Goal: Task Accomplishment & Management: Use online tool/utility

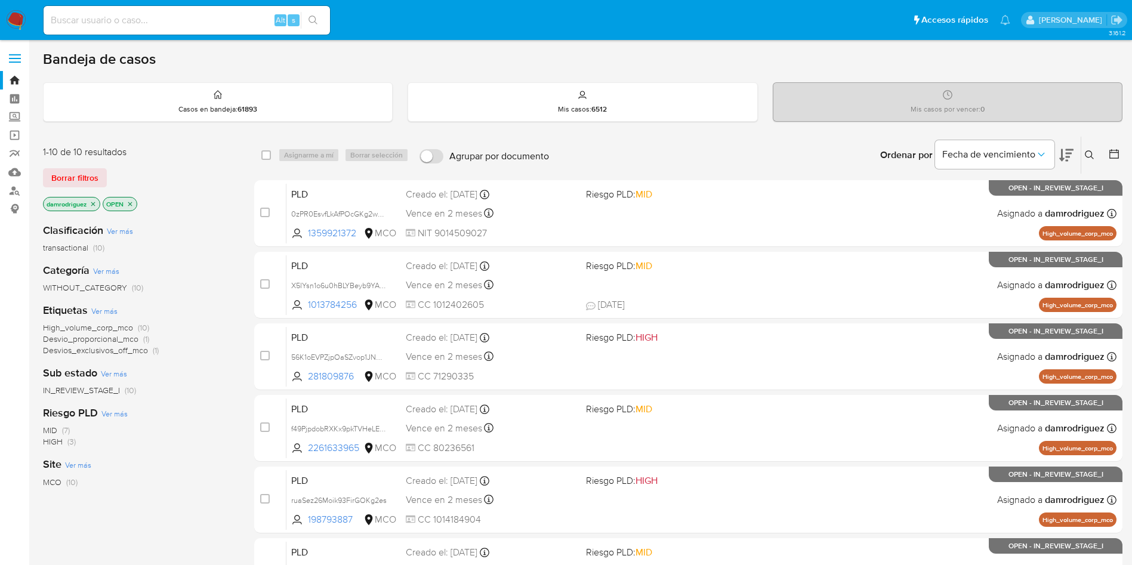
click at [763, 155] on icon at bounding box center [1066, 155] width 14 height 14
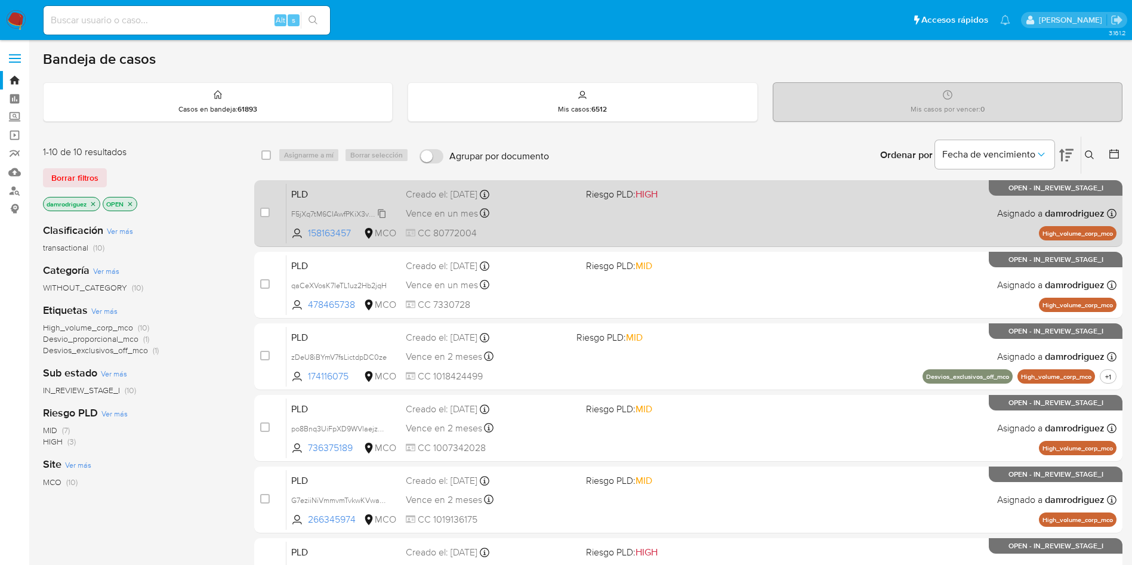
click at [319, 212] on span "F5jXq7tM6CIAwfPKiX3vm2S7" at bounding box center [338, 212] width 95 height 13
click at [328, 196] on span "PLD" at bounding box center [343, 194] width 105 height 16
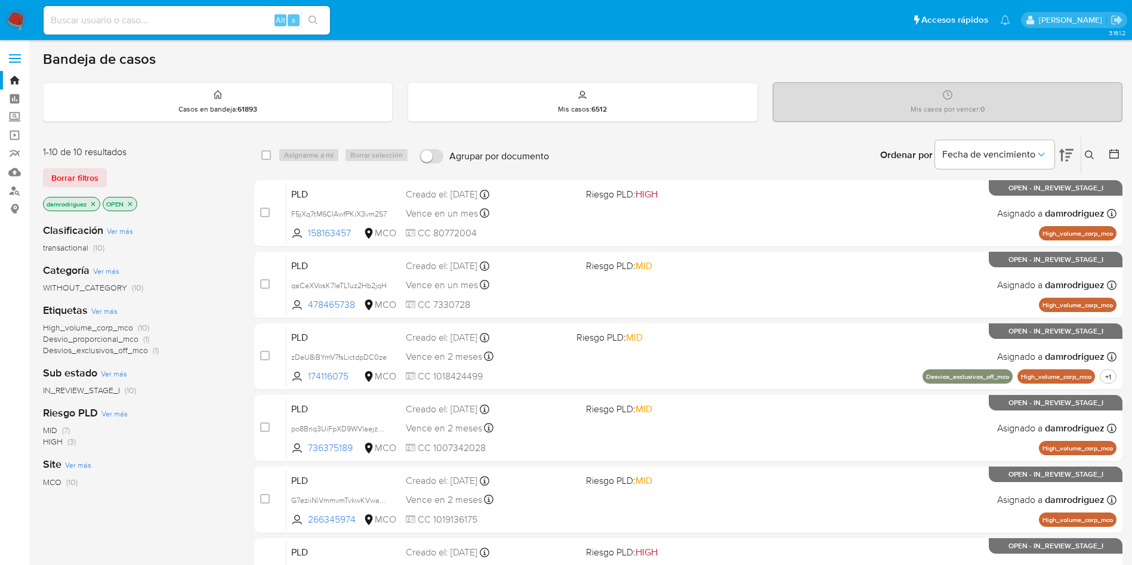
click at [763, 156] on icon at bounding box center [1066, 155] width 14 height 13
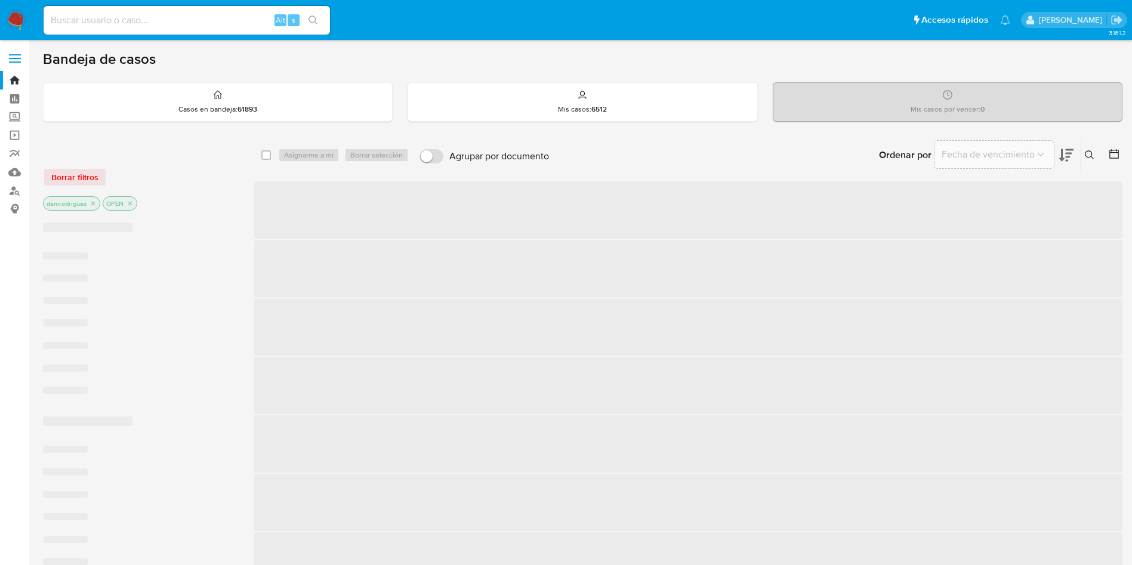
click at [763, 156] on icon at bounding box center [1066, 155] width 14 height 13
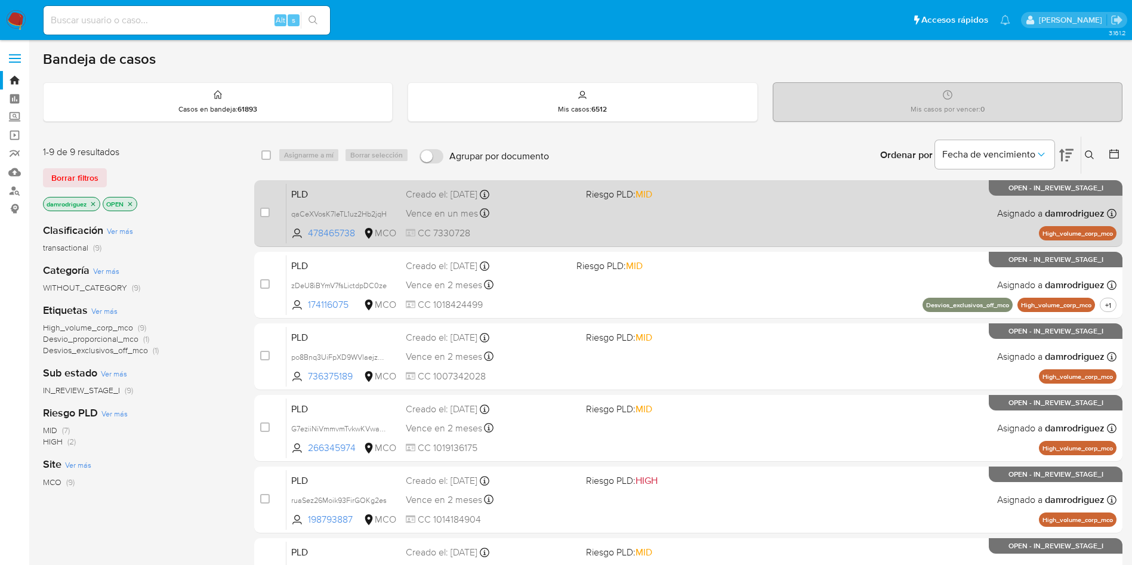
click at [330, 193] on span "PLD" at bounding box center [343, 194] width 105 height 16
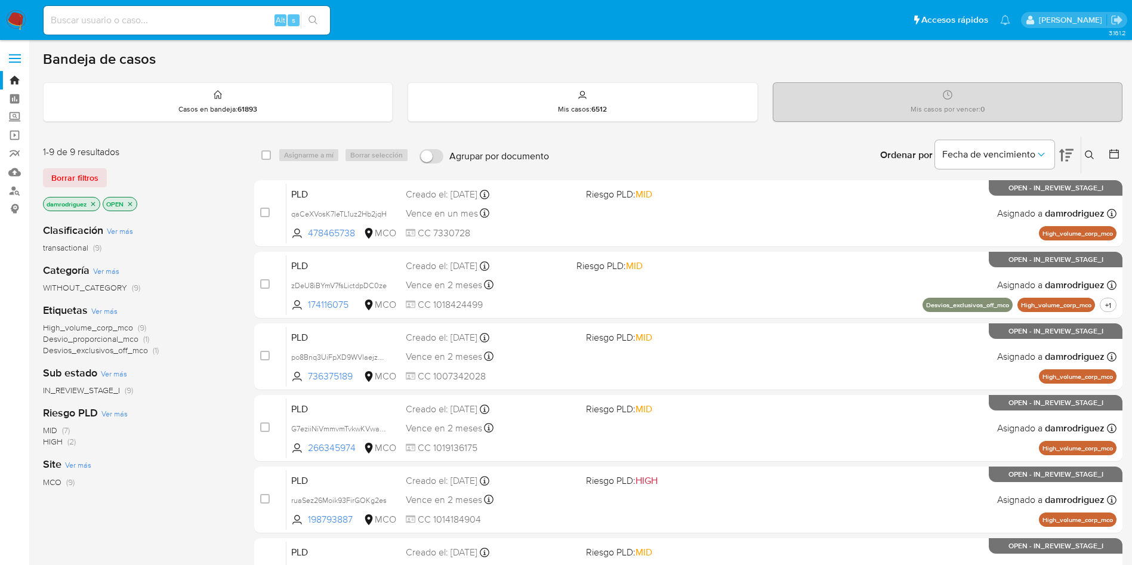
click at [21, 22] on img at bounding box center [16, 20] width 20 height 20
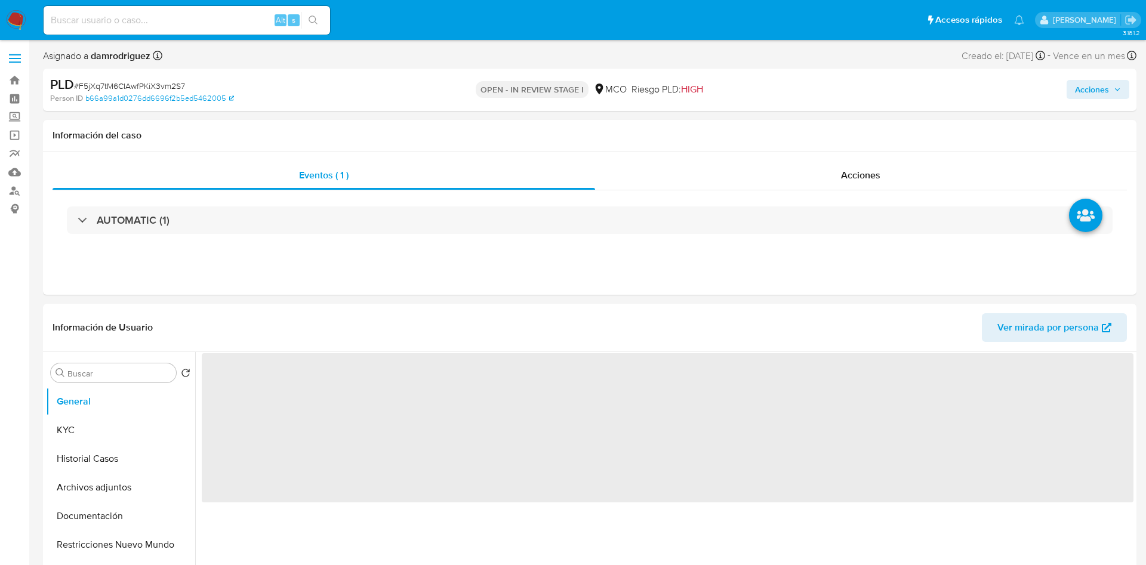
select select "10"
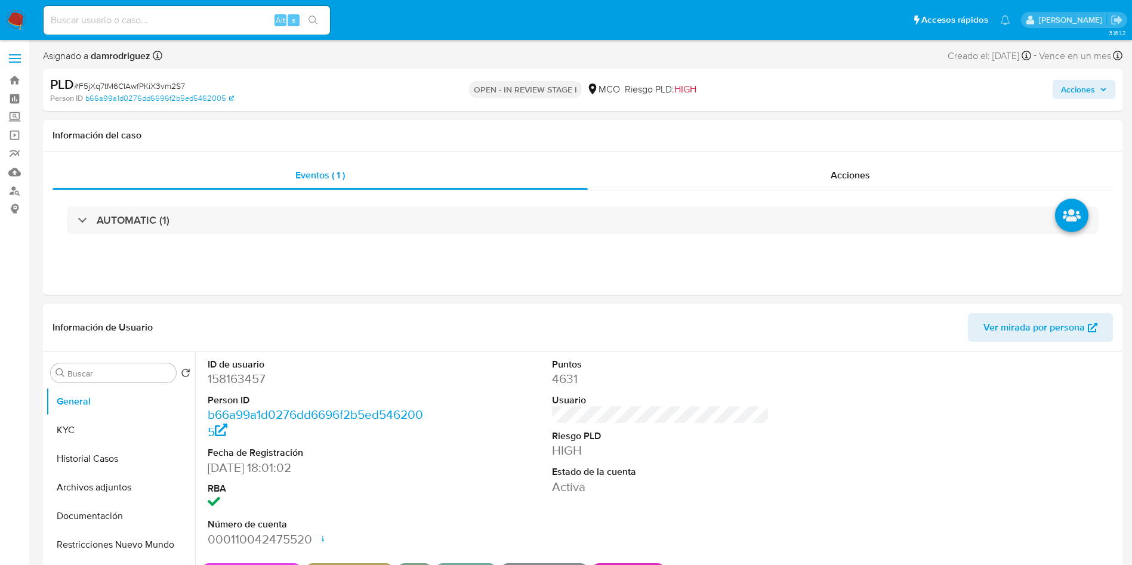
click at [245, 382] on dd "158163457" at bounding box center [317, 379] width 218 height 17
copy dd "158163457"
click at [246, 372] on dd "158163457" at bounding box center [317, 379] width 218 height 17
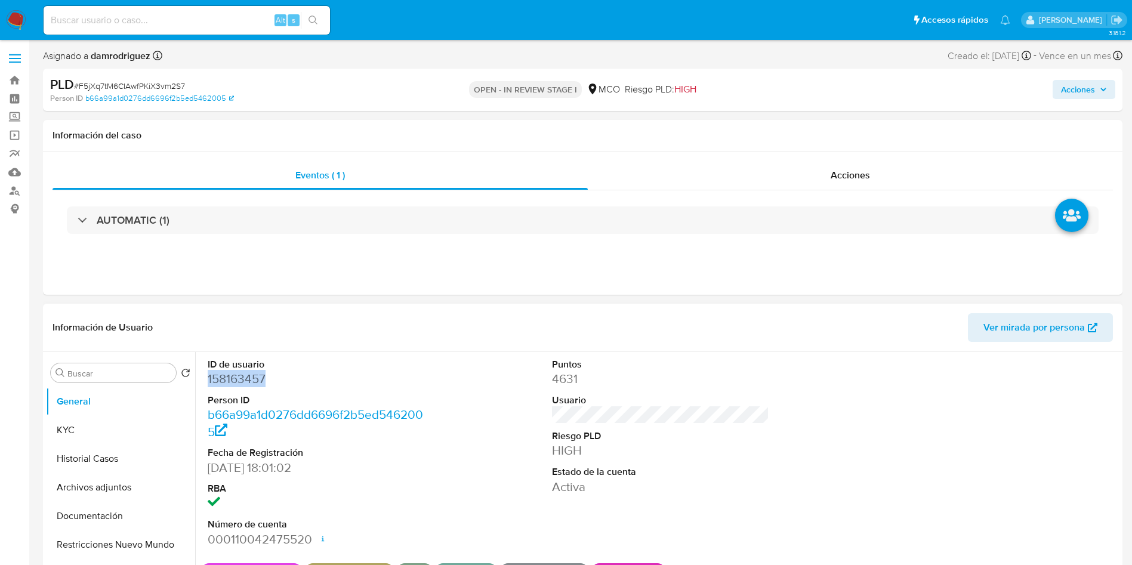
click at [246, 372] on dd "158163457" at bounding box center [317, 379] width 218 height 17
click at [122, 462] on button "Historial Casos" at bounding box center [116, 458] width 140 height 29
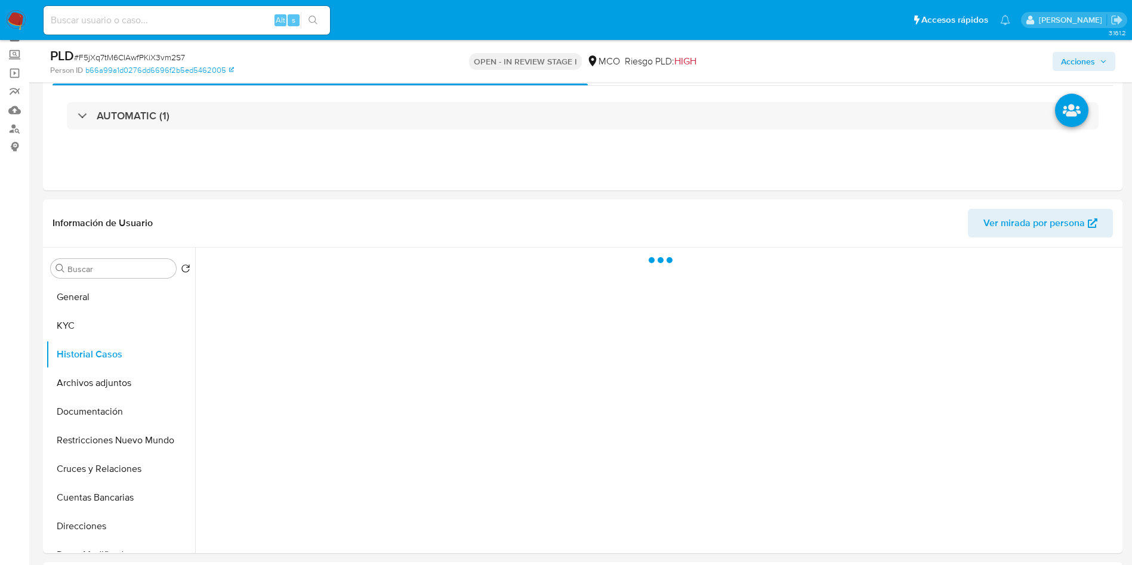
scroll to position [89, 0]
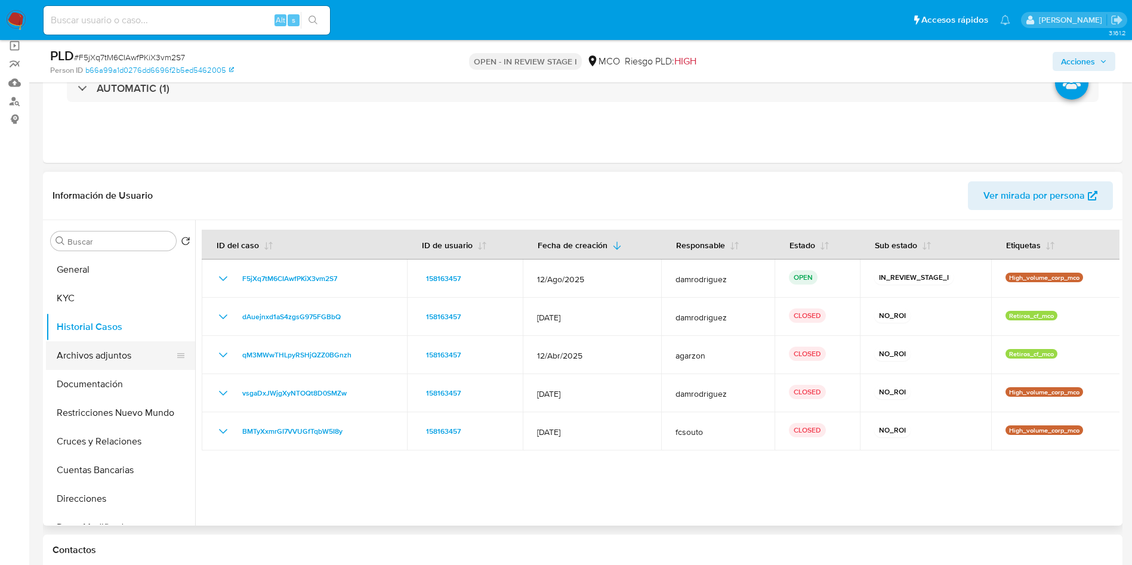
click at [95, 349] on button "Archivos adjuntos" at bounding box center [116, 355] width 140 height 29
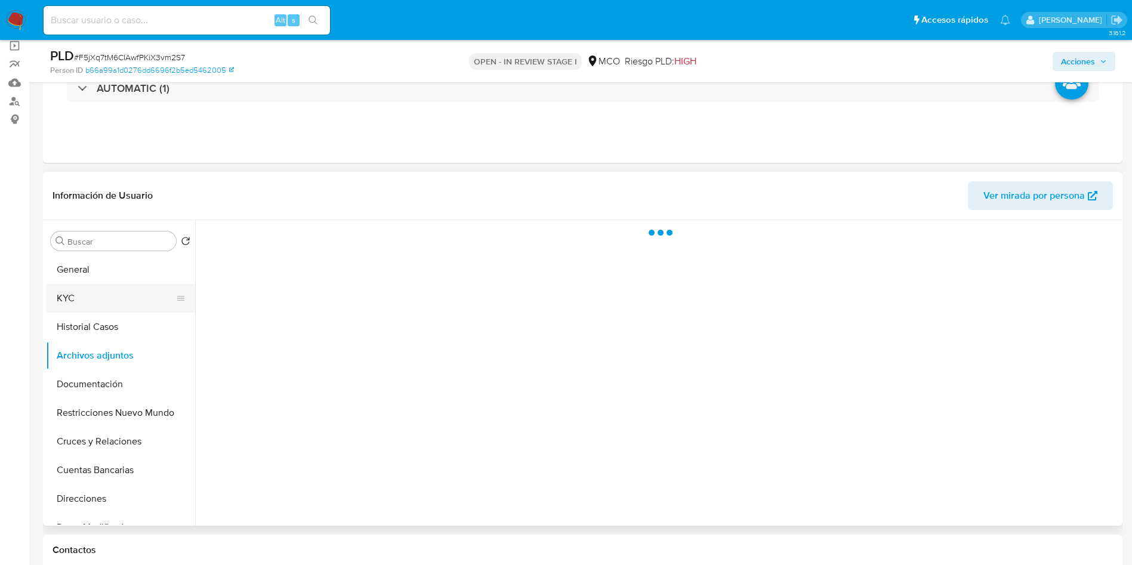
click at [97, 300] on button "KYC" at bounding box center [116, 298] width 140 height 29
click at [92, 325] on button "Historial Casos" at bounding box center [116, 327] width 140 height 29
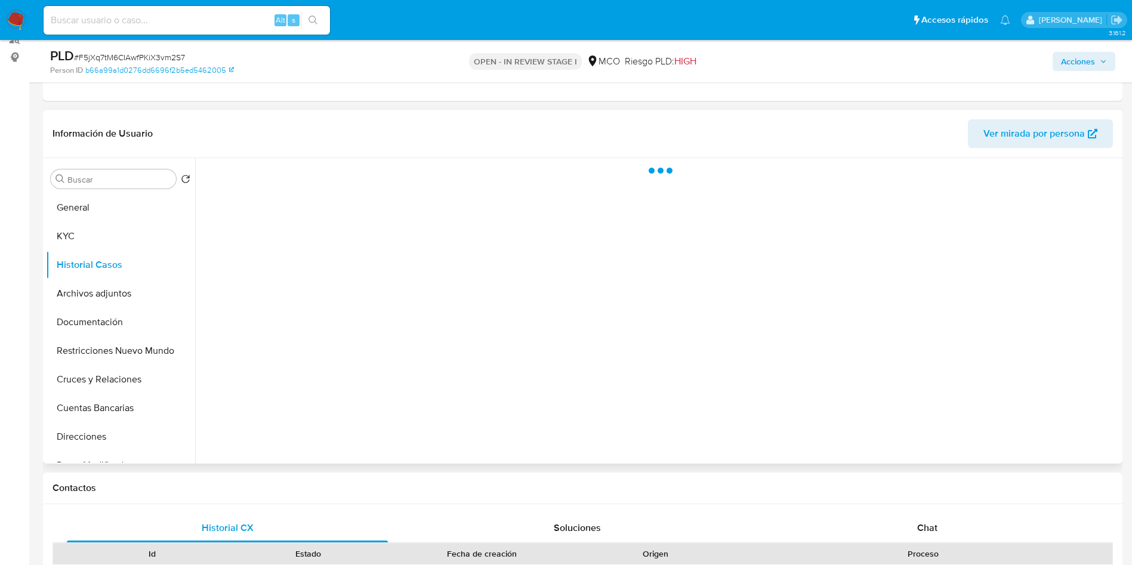
scroll to position [179, 0]
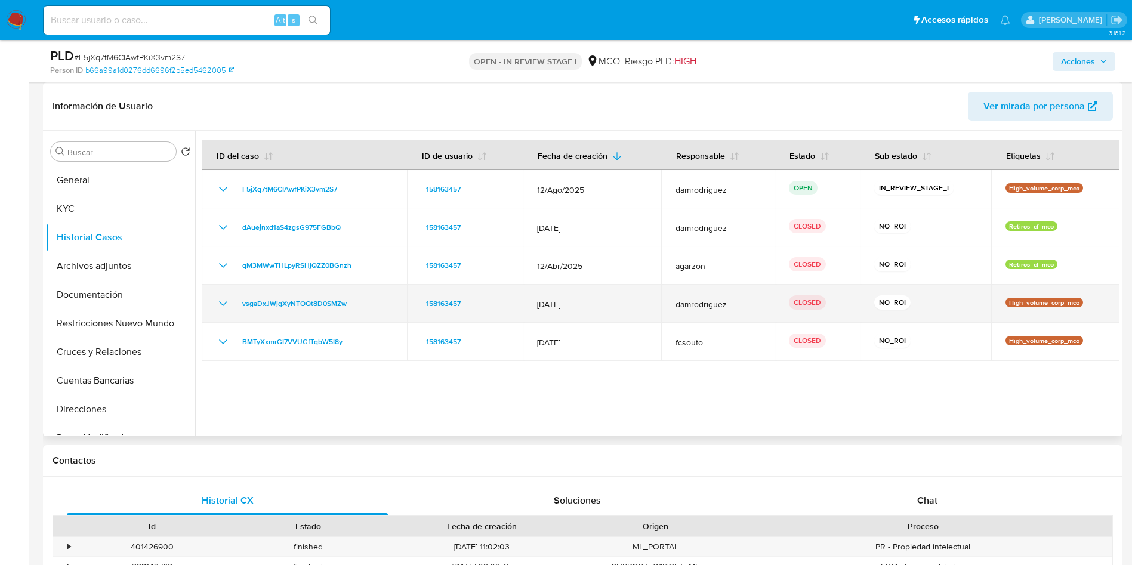
click at [227, 301] on icon "Mostrar/Ocultar" at bounding box center [223, 303] width 8 height 5
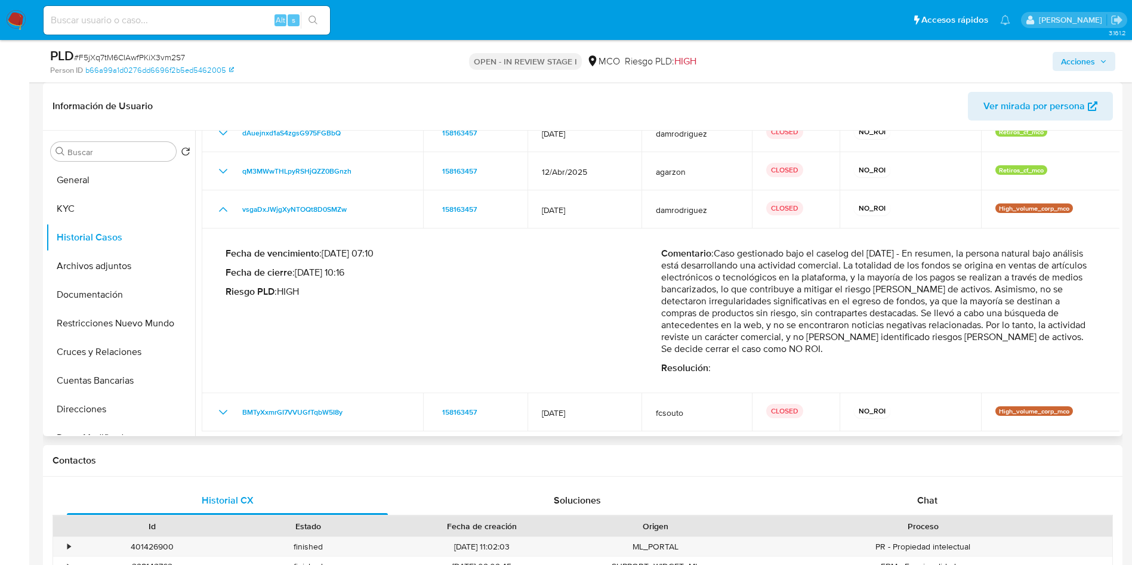
scroll to position [95, 0]
click at [101, 268] on button "Archivos adjuntos" at bounding box center [116, 266] width 140 height 29
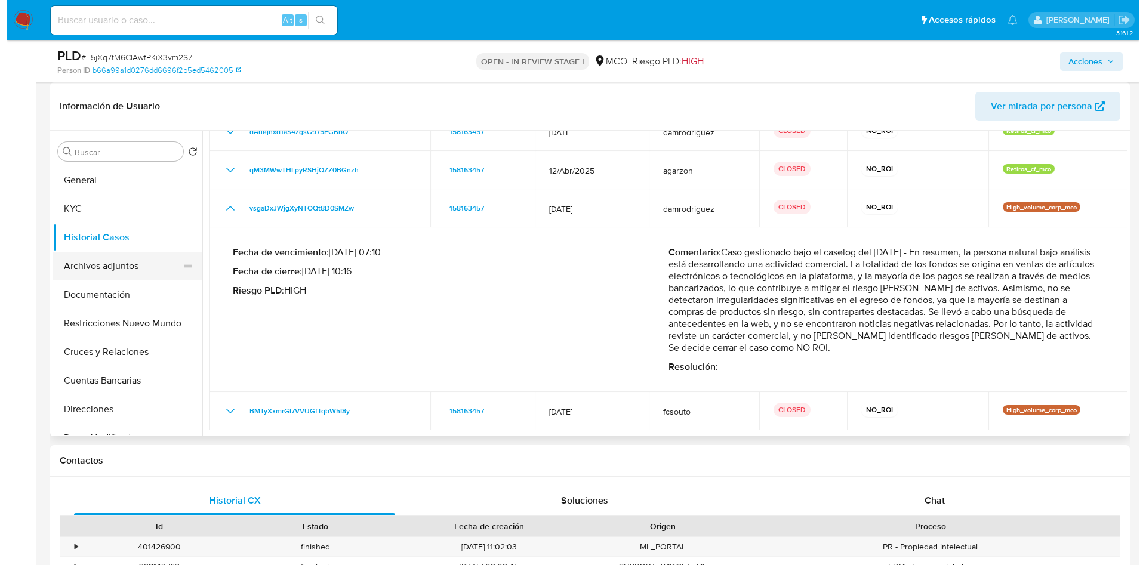
scroll to position [0, 0]
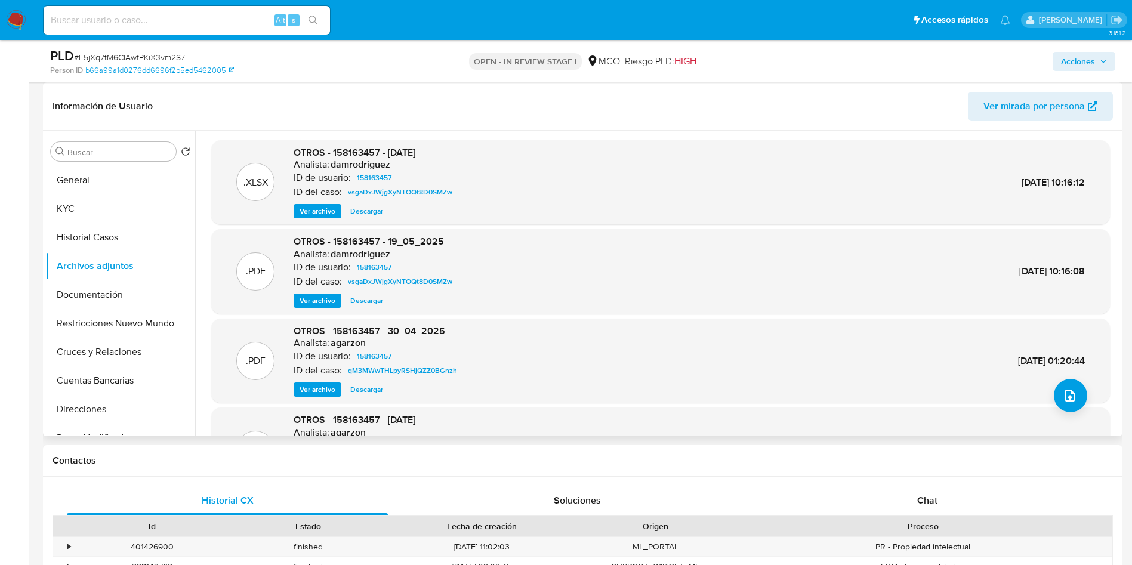
click at [315, 300] on span "Ver archivo" at bounding box center [318, 301] width 36 height 12
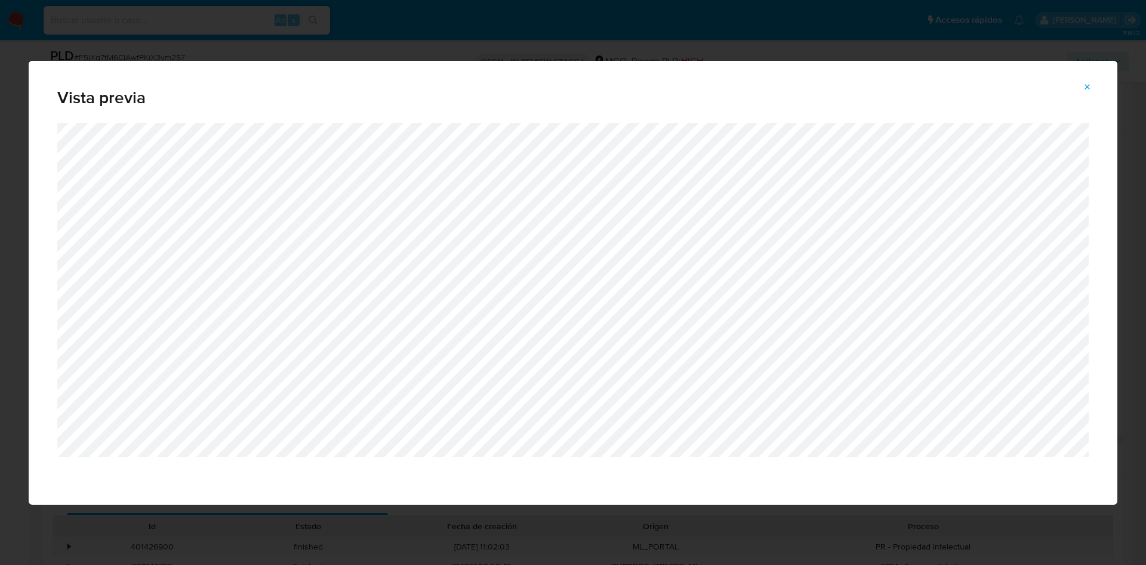
click at [1091, 87] on icon "Attachment preview" at bounding box center [1087, 87] width 10 height 10
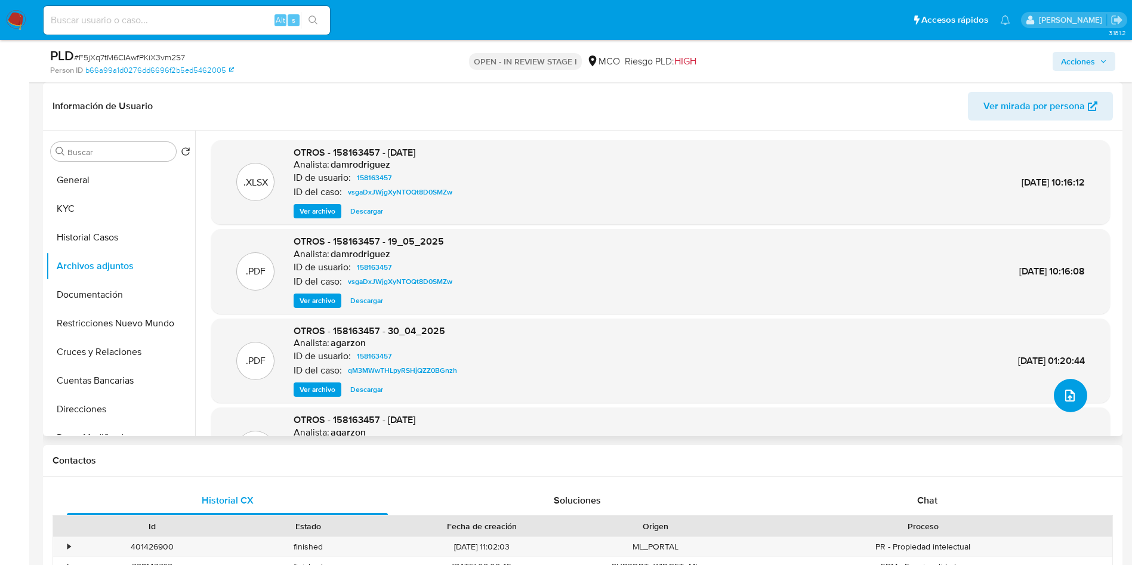
click at [1076, 396] on button "upload-file" at bounding box center [1070, 395] width 33 height 33
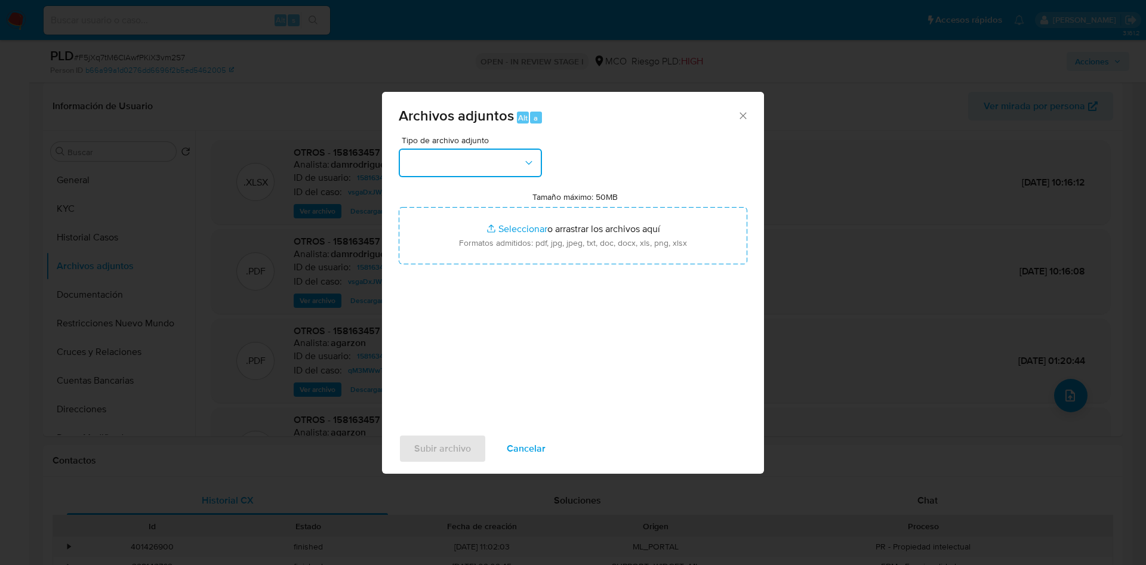
click at [477, 163] on button "button" at bounding box center [470, 163] width 143 height 29
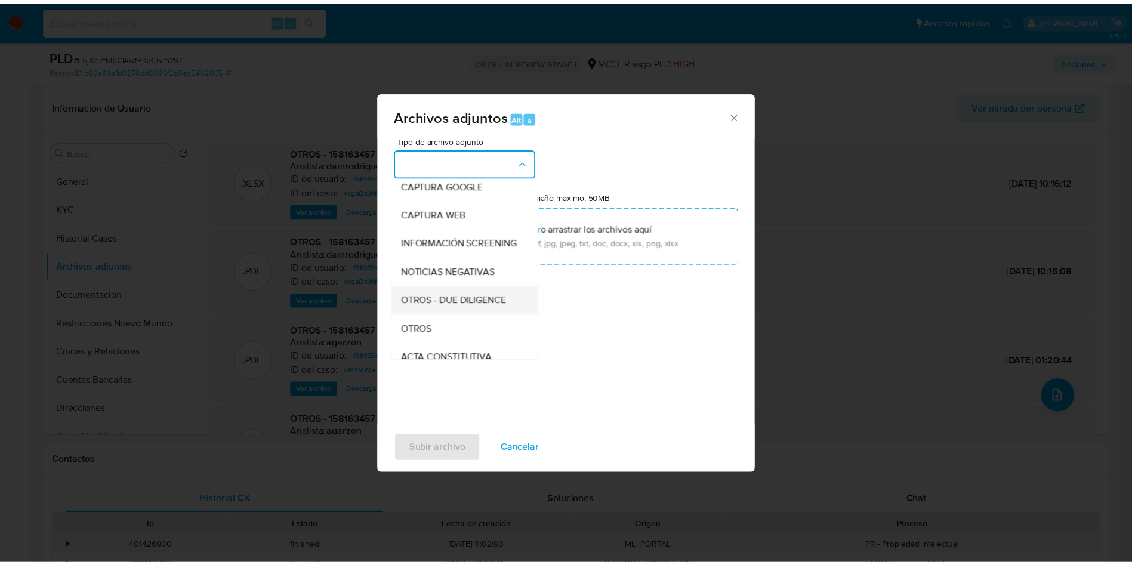
scroll to position [89, 0]
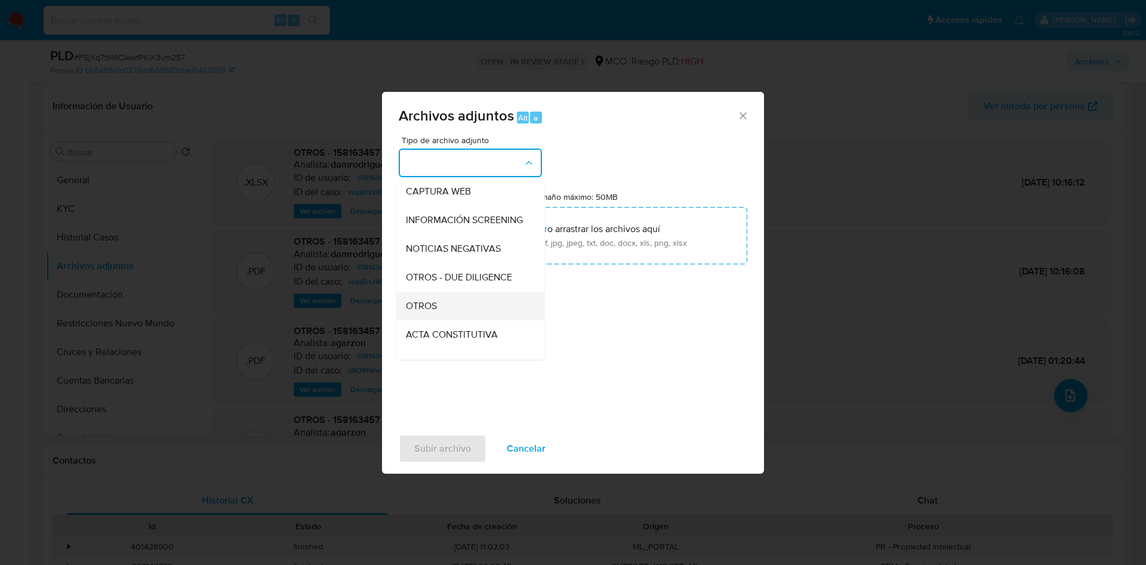
click at [433, 311] on span "OTROS" at bounding box center [421, 306] width 31 height 12
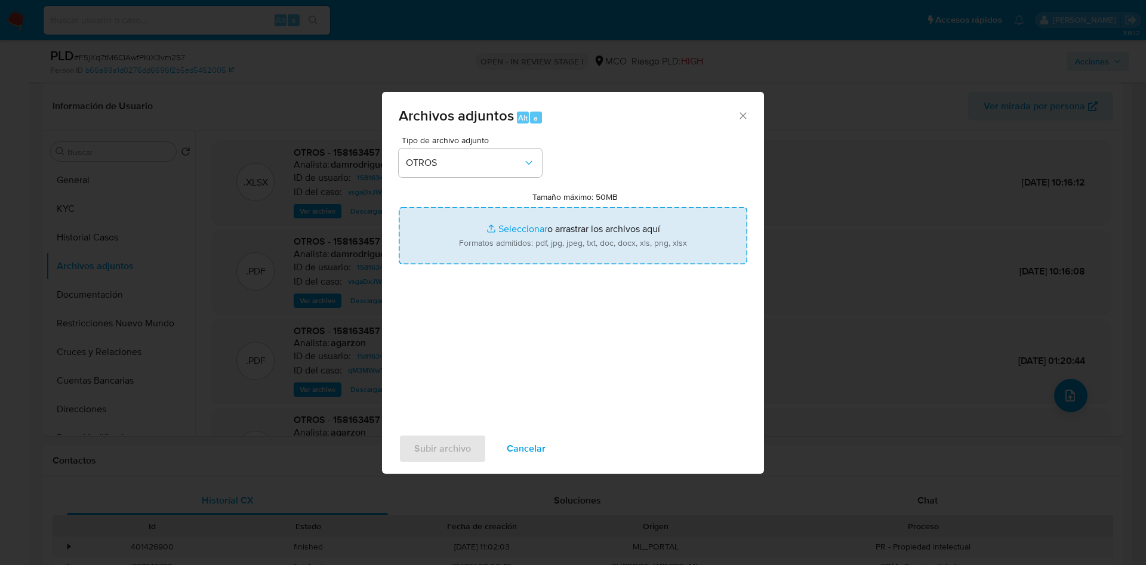
click at [568, 233] on input "Tamaño máximo: 50MB Seleccionar archivos" at bounding box center [573, 235] width 348 height 57
type input "C:\fakepath\158163457 - 07_10_2025.pdf"
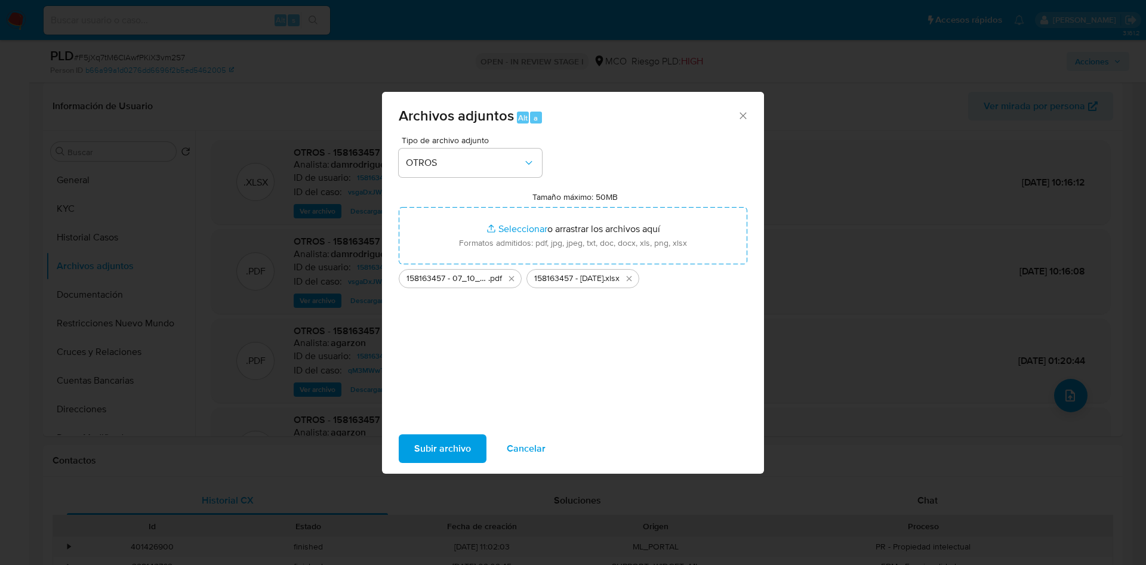
click at [446, 450] on span "Subir archivo" at bounding box center [442, 449] width 57 height 26
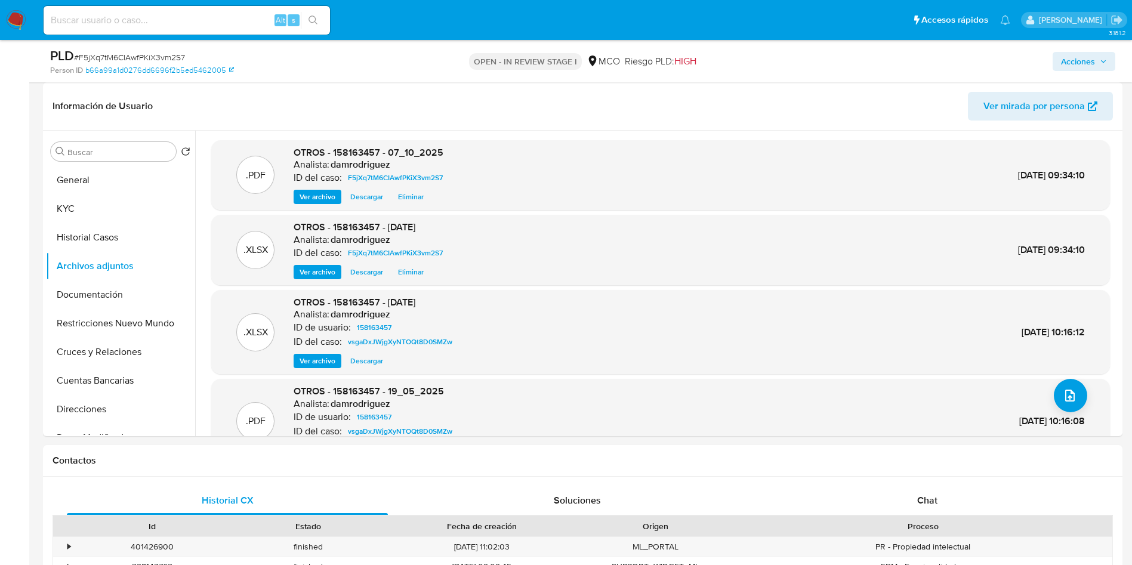
click at [1090, 58] on span "Acciones" at bounding box center [1078, 61] width 34 height 19
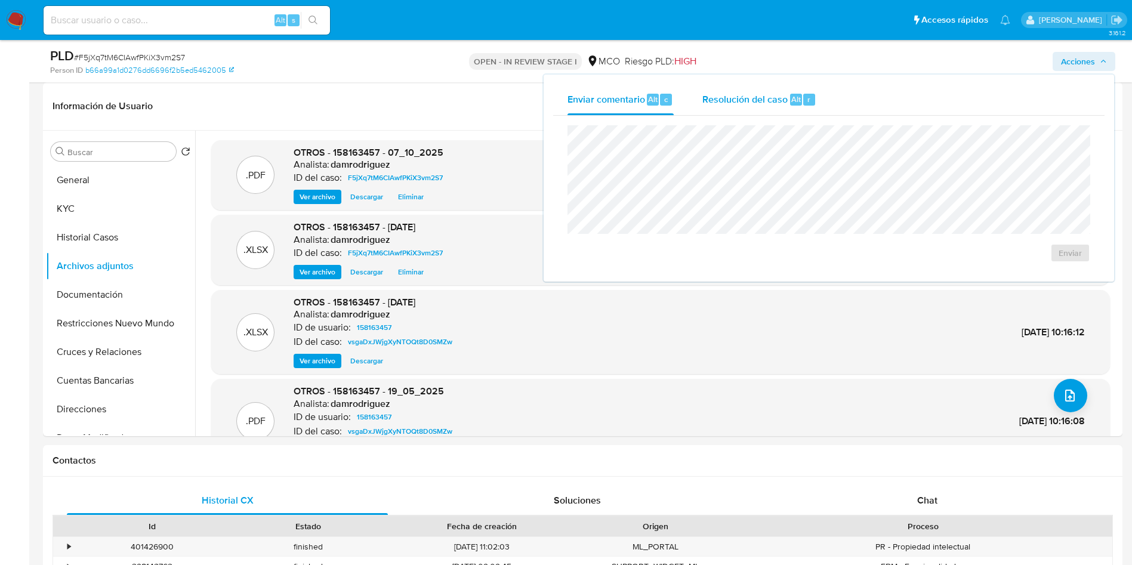
click at [768, 92] on span "Resolución del caso" at bounding box center [744, 99] width 85 height 14
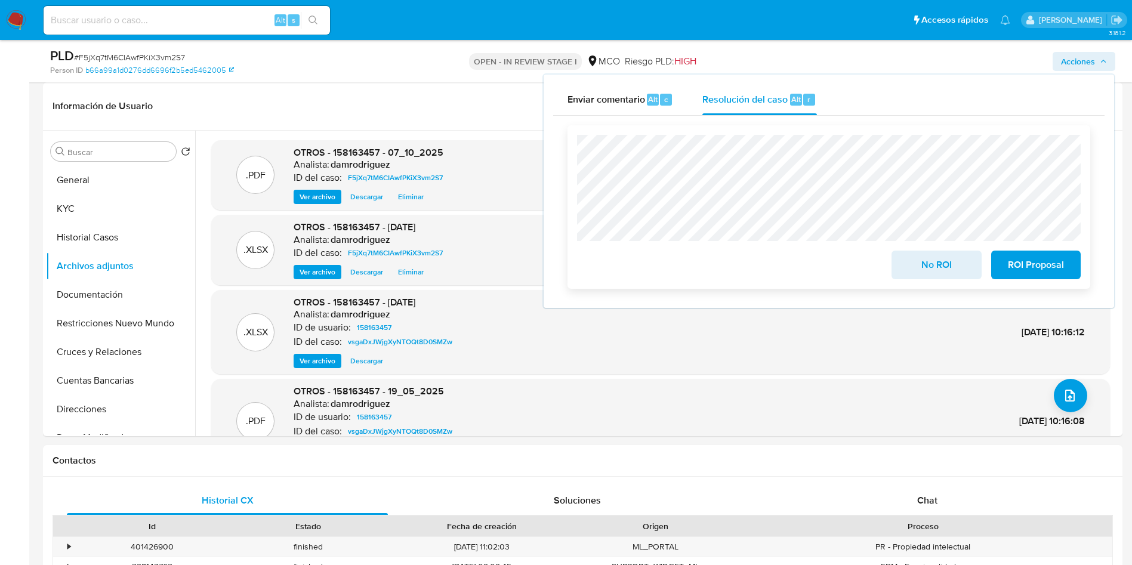
click at [928, 268] on span "No ROI" at bounding box center [936, 265] width 58 height 26
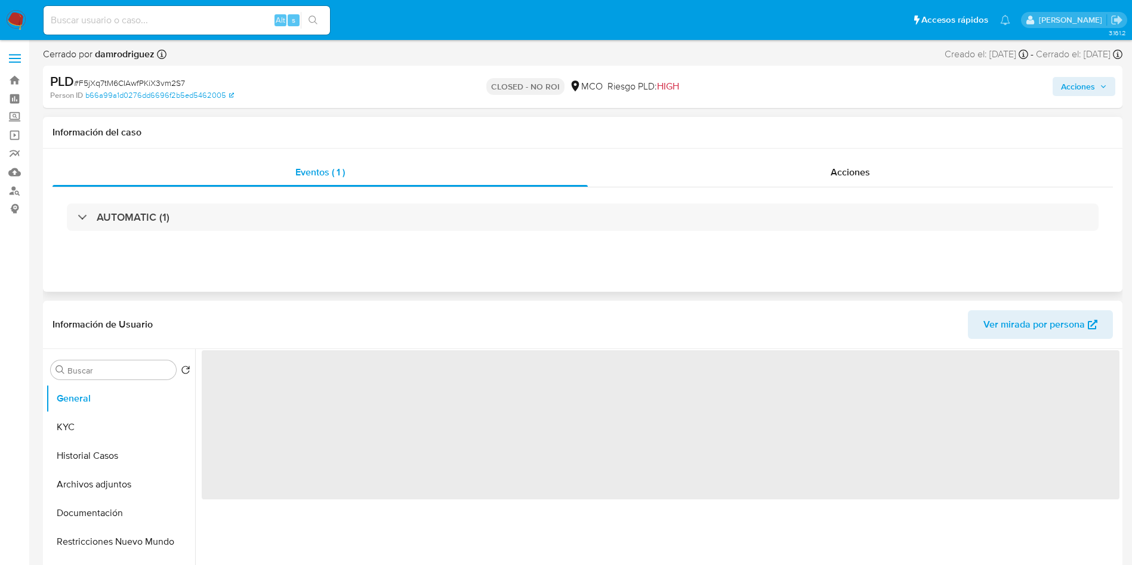
select select "10"
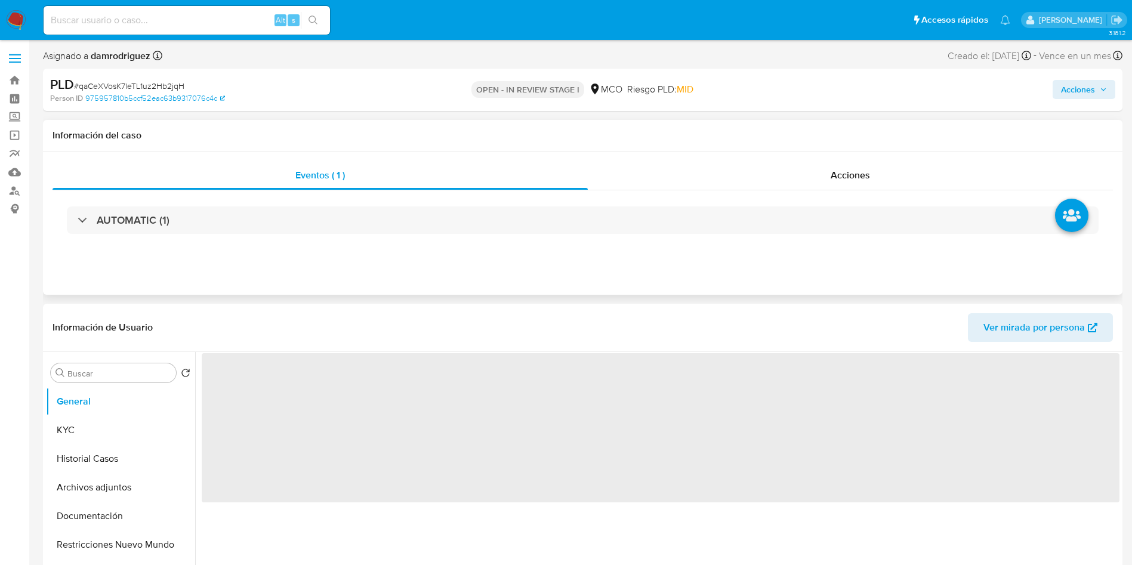
select select "10"
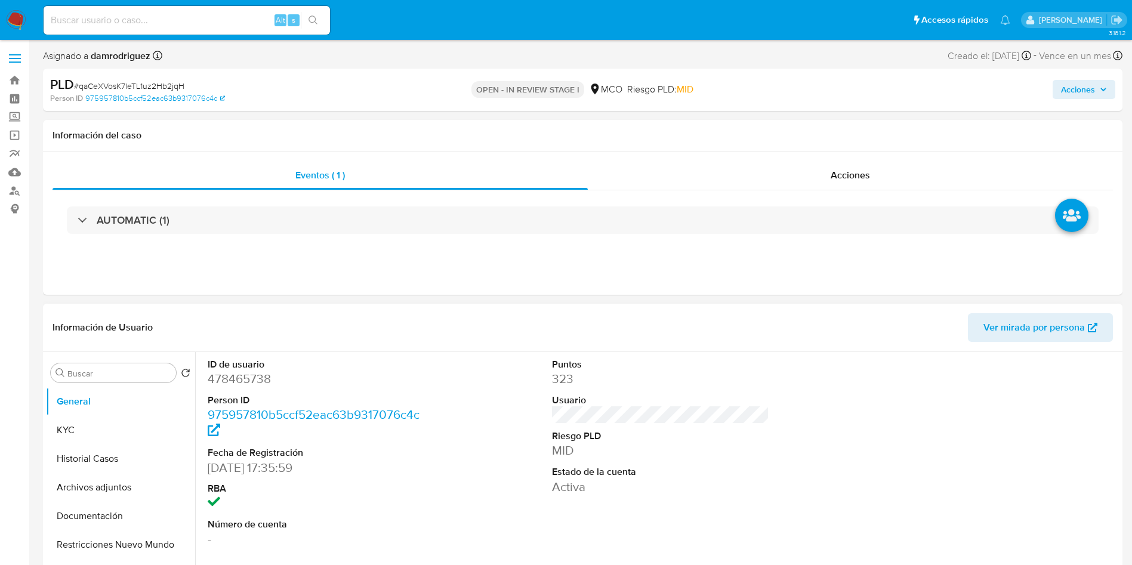
click at [239, 374] on dd "478465738" at bounding box center [317, 379] width 218 height 17
copy dd "478465738"
click at [227, 381] on dd "478465738" at bounding box center [317, 379] width 218 height 17
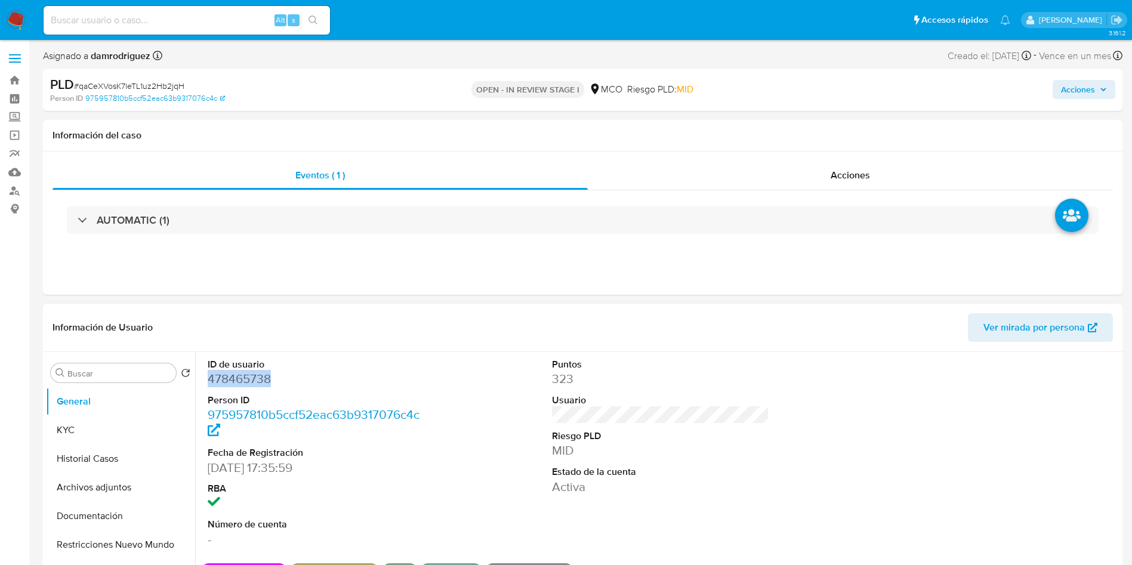
click at [227, 381] on dd "478465738" at bounding box center [317, 379] width 218 height 17
click at [73, 450] on button "Historial Casos" at bounding box center [116, 458] width 140 height 29
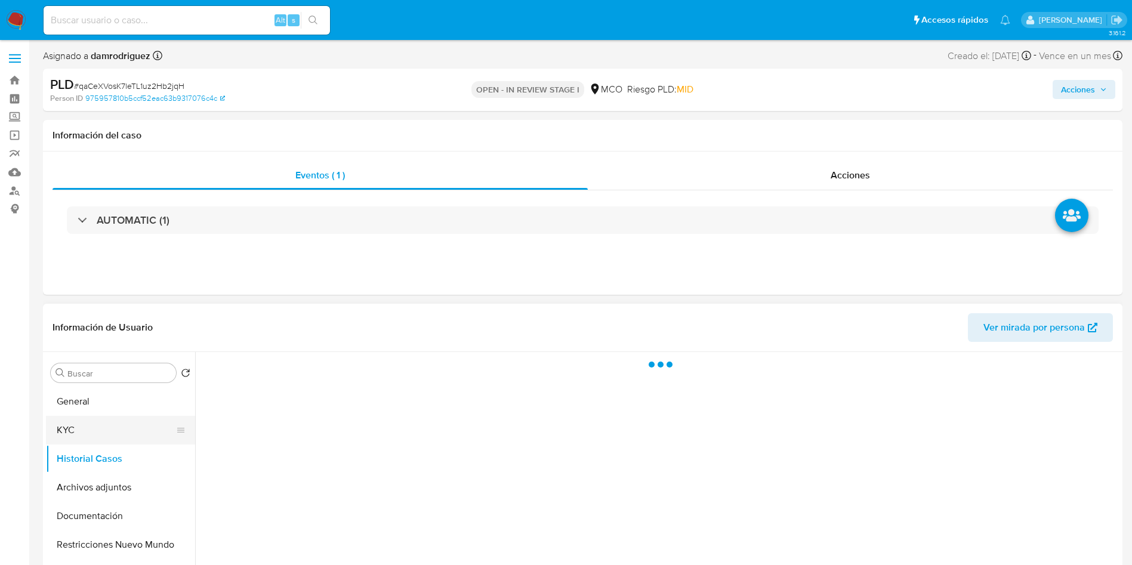
click at [72, 423] on button "KYC" at bounding box center [116, 430] width 140 height 29
click at [422, 333] on header "Información de Usuario Ver mirada por persona" at bounding box center [583, 327] width 1060 height 29
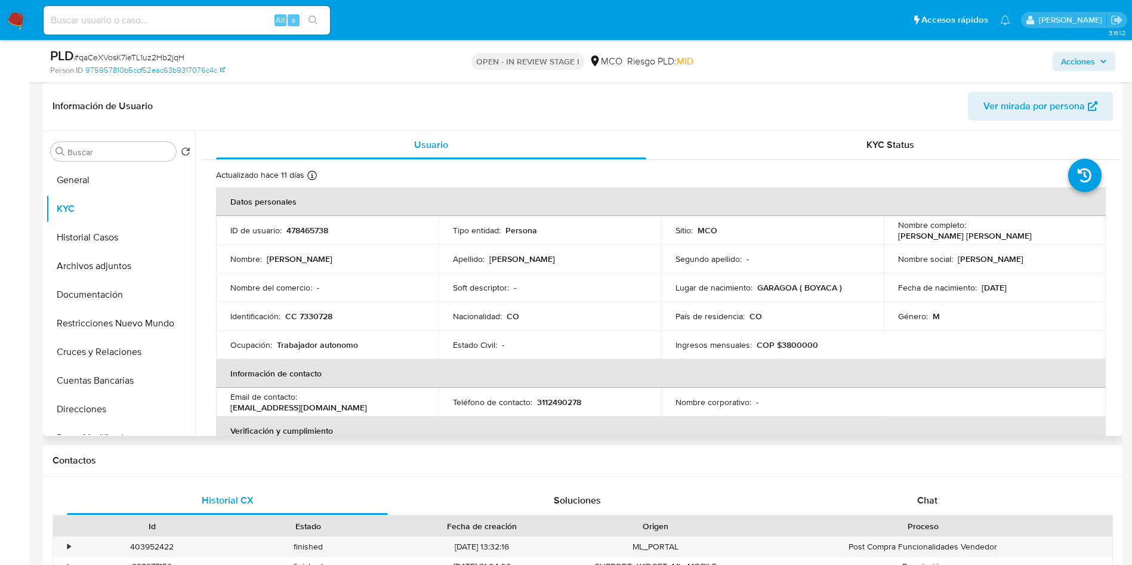
scroll to position [594, 0]
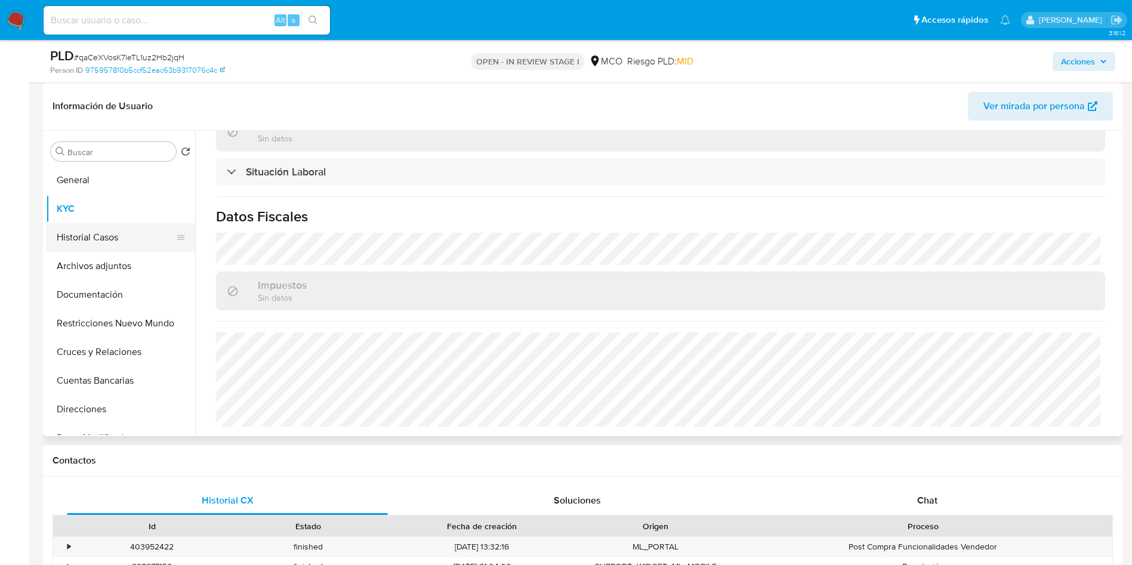
click at [110, 229] on button "Historial Casos" at bounding box center [116, 237] width 140 height 29
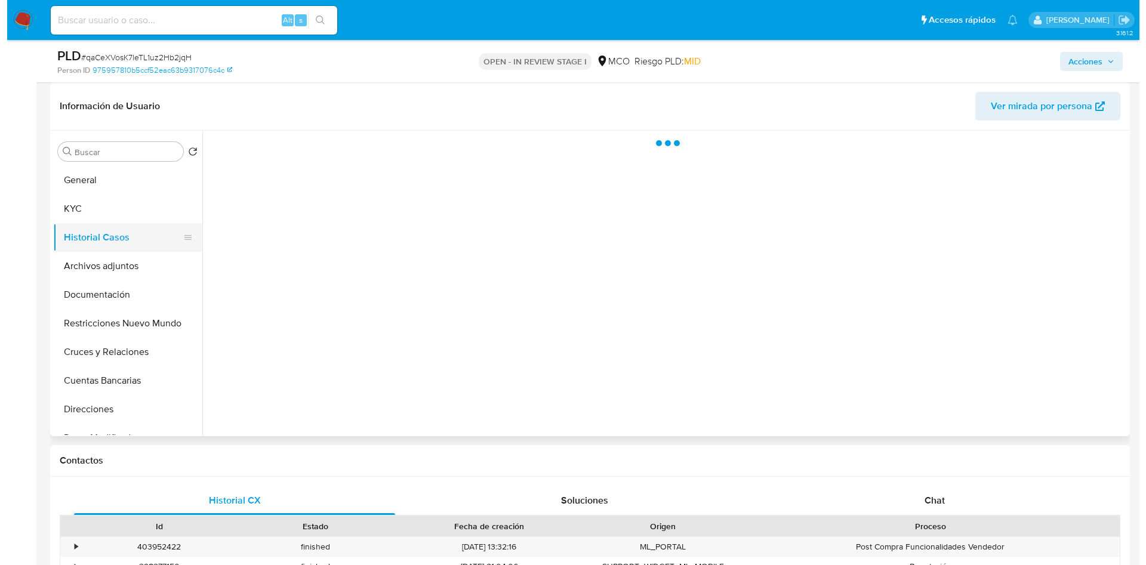
scroll to position [0, 0]
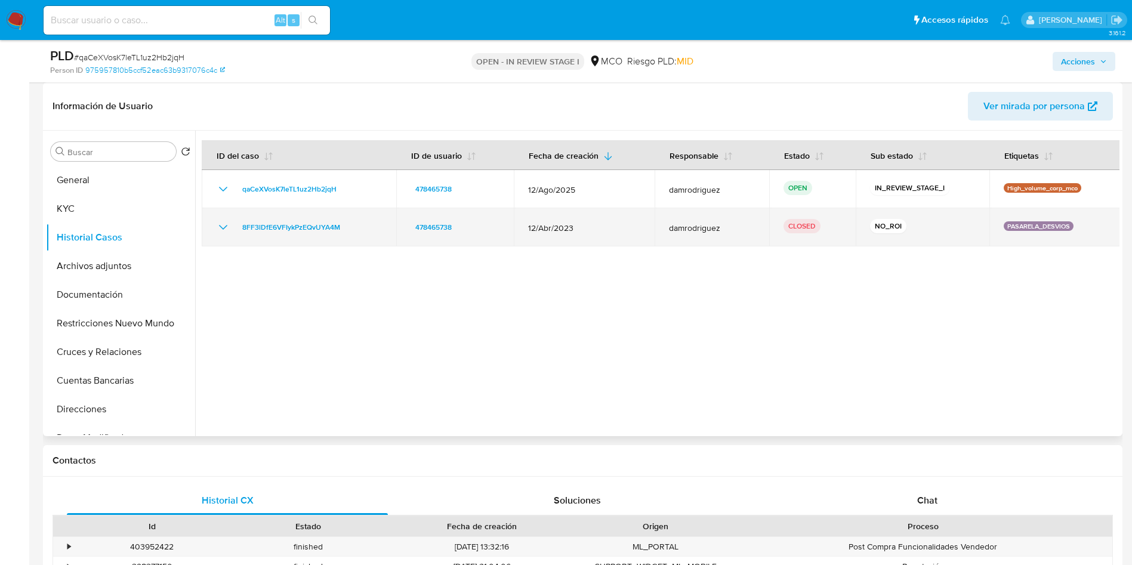
click at [226, 226] on icon "Mostrar/Ocultar" at bounding box center [223, 227] width 8 height 5
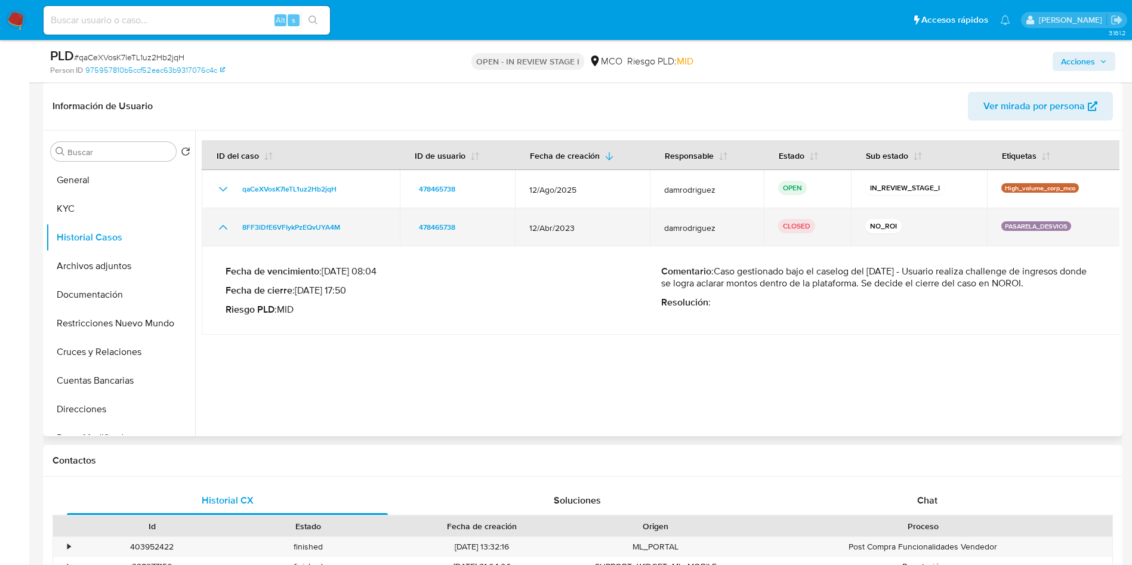
click at [226, 226] on icon "Mostrar/Ocultar" at bounding box center [223, 227] width 14 height 14
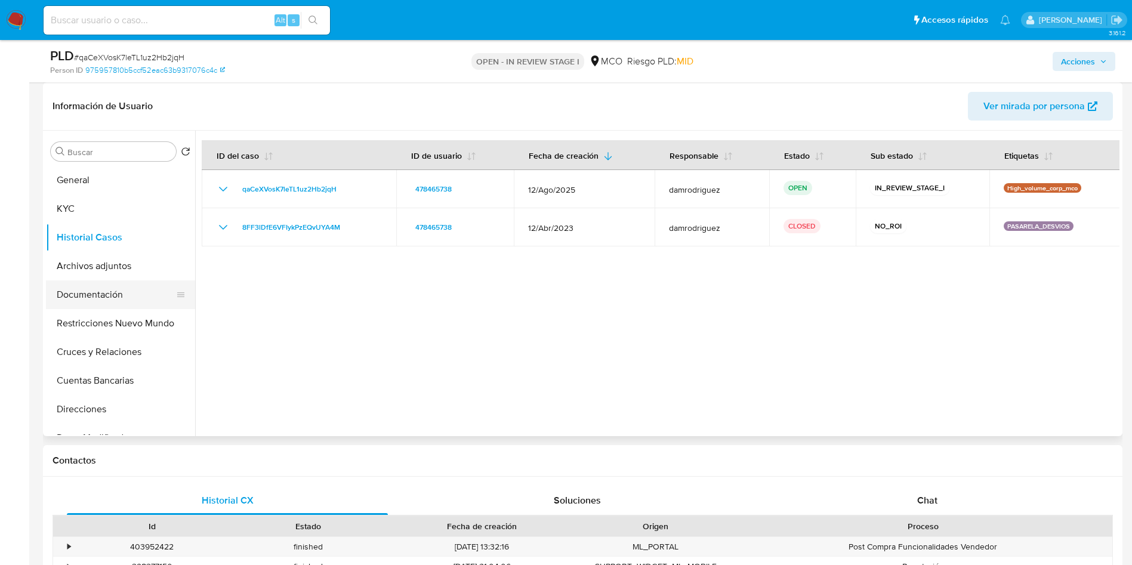
click at [101, 289] on button "Documentación" at bounding box center [116, 294] width 140 height 29
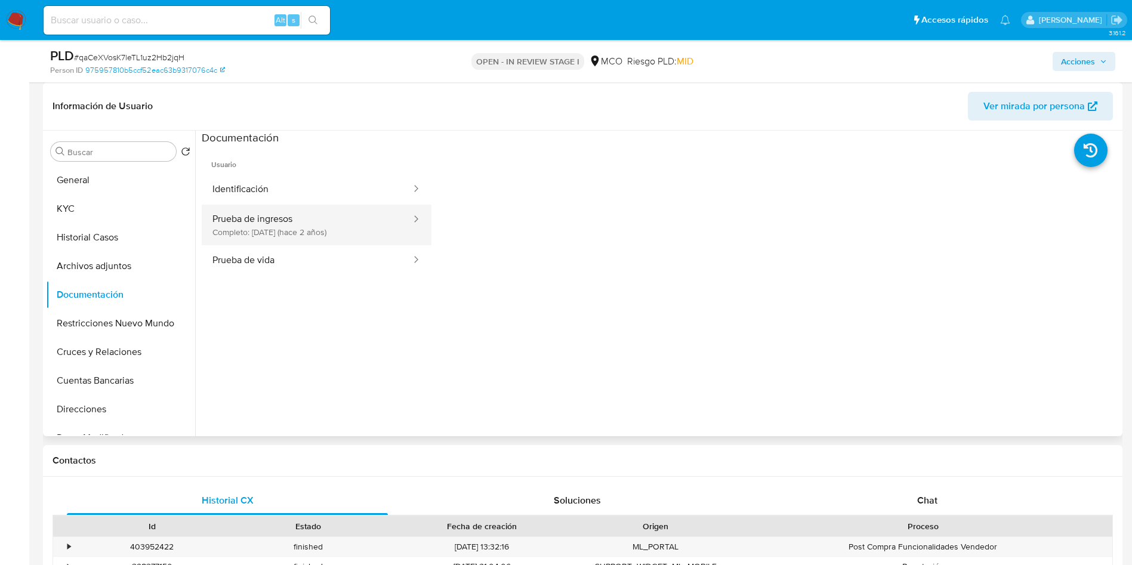
click at [291, 217] on button "Prueba de ingresos Completo: 17/05/2023 (hace 2 años)" at bounding box center [307, 225] width 211 height 41
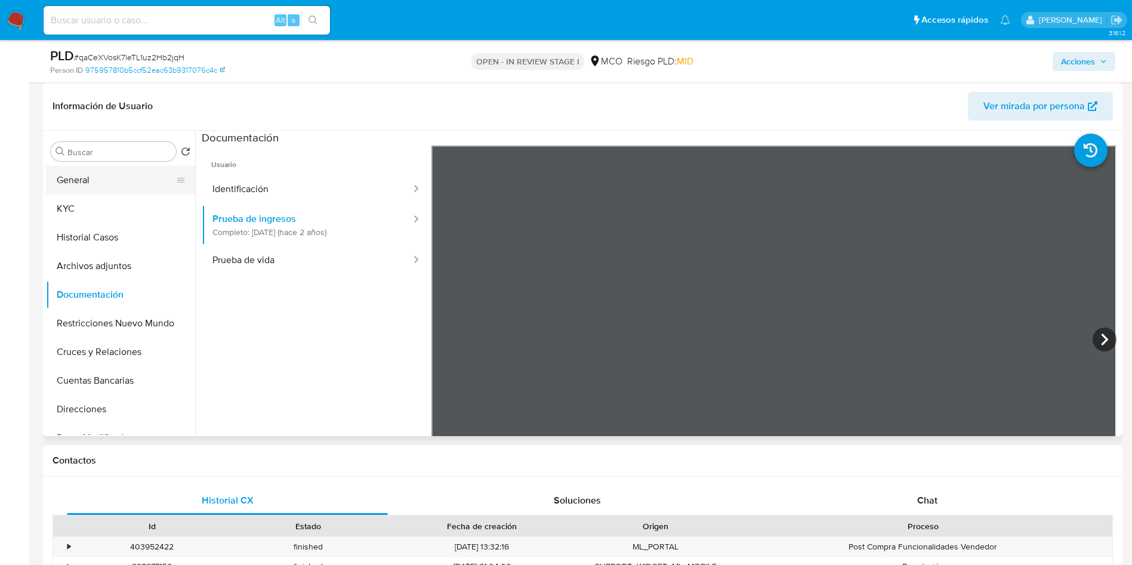
click at [100, 177] on button "General" at bounding box center [116, 180] width 140 height 29
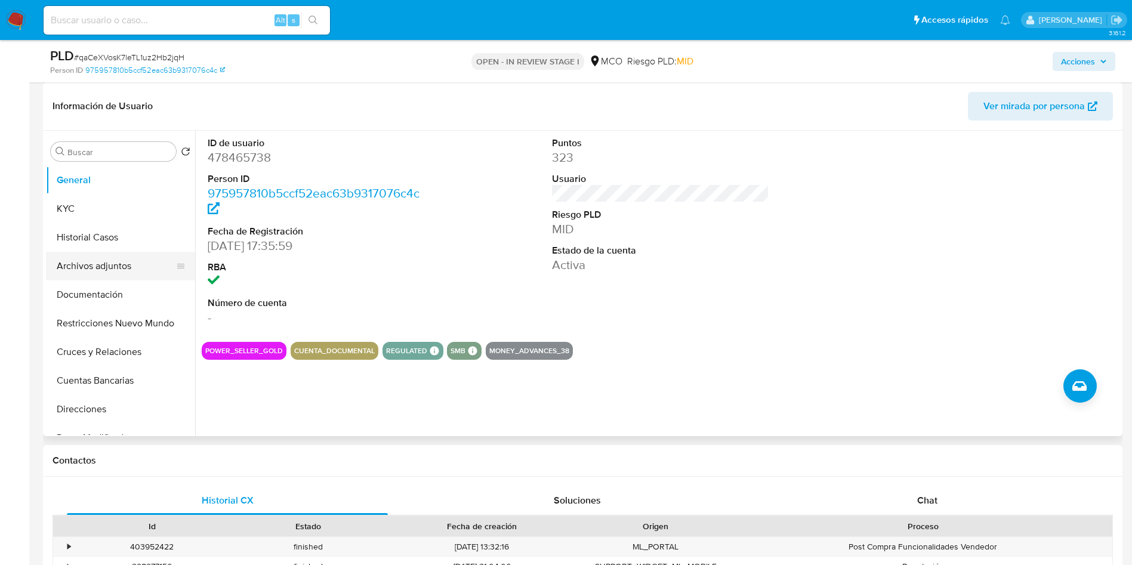
click at [97, 257] on button "Archivos adjuntos" at bounding box center [116, 266] width 140 height 29
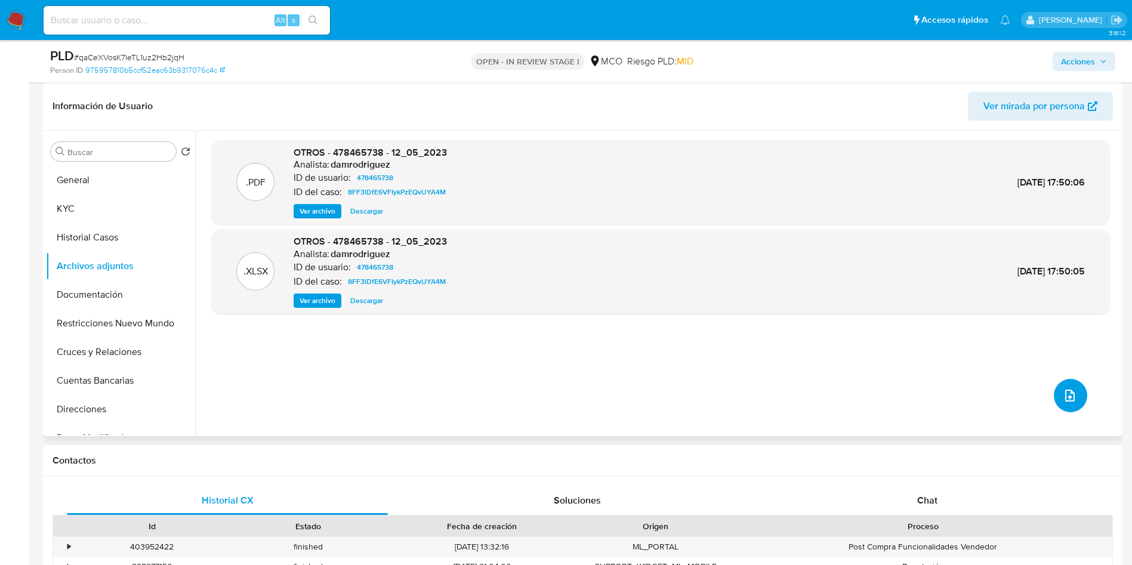
click at [1063, 405] on button "upload-file" at bounding box center [1070, 395] width 33 height 33
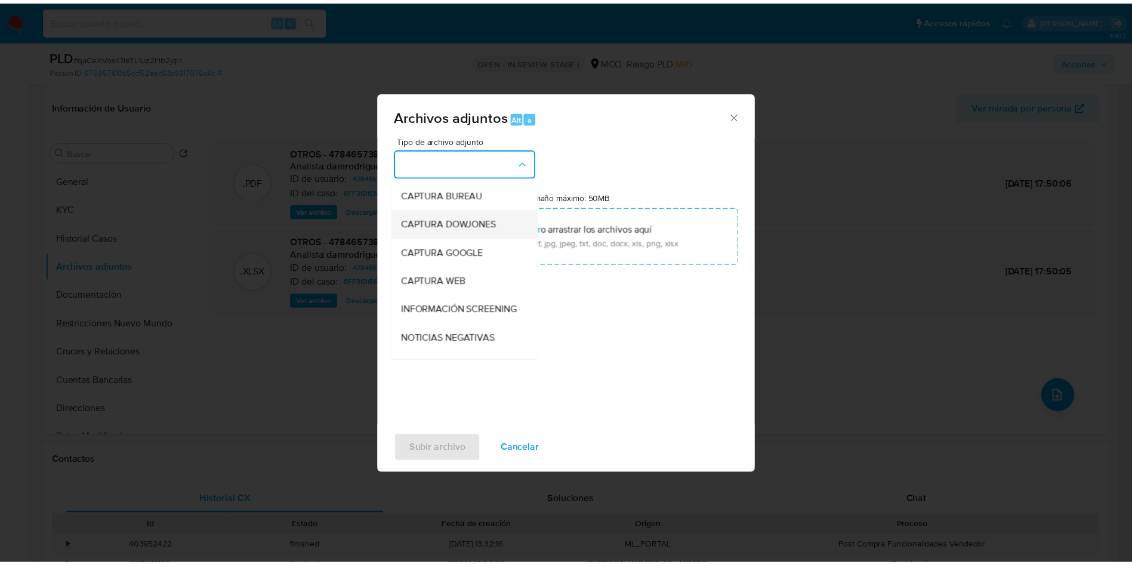
scroll to position [89, 0]
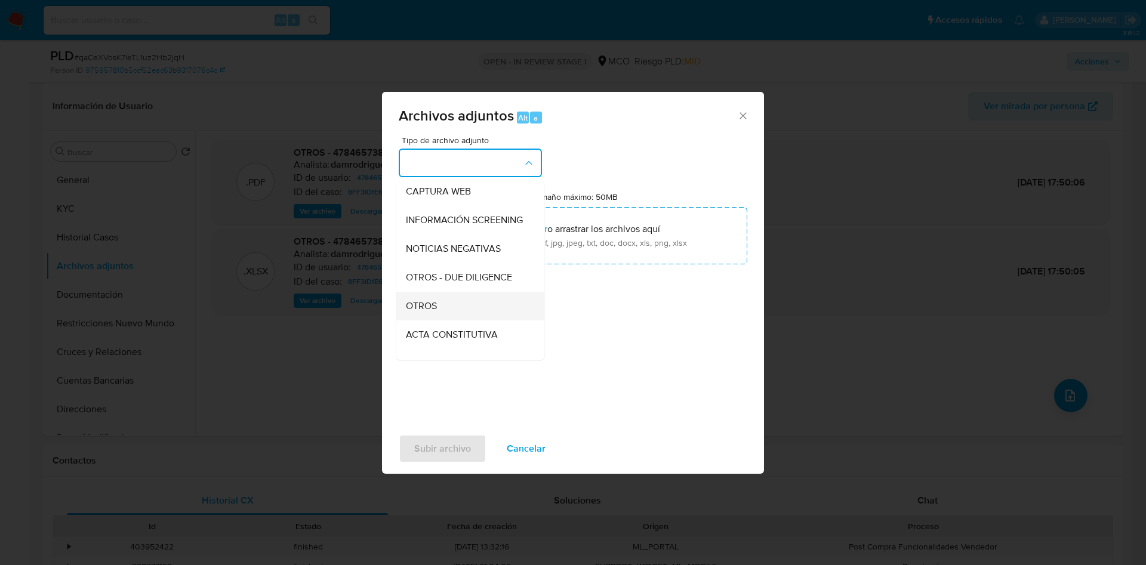
click at [452, 320] on div "OTROS" at bounding box center [467, 306] width 122 height 29
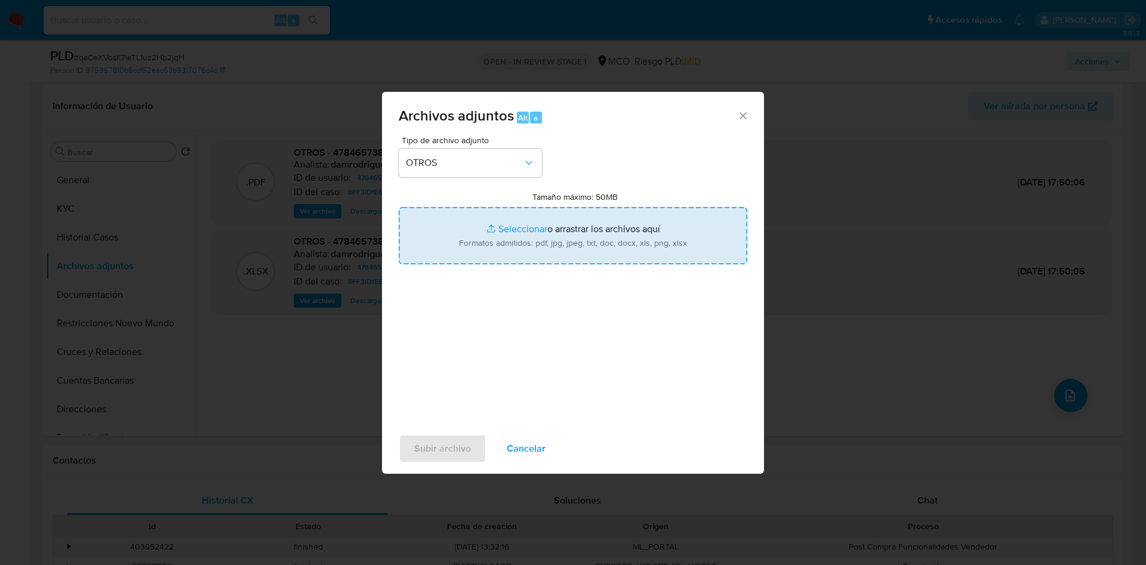
click at [531, 235] on input "Tamaño máximo: 50MB Seleccionar archivos" at bounding box center [573, 235] width 348 height 57
type input "C:\fakepath\478465738 - 07_10_2025.pdf"
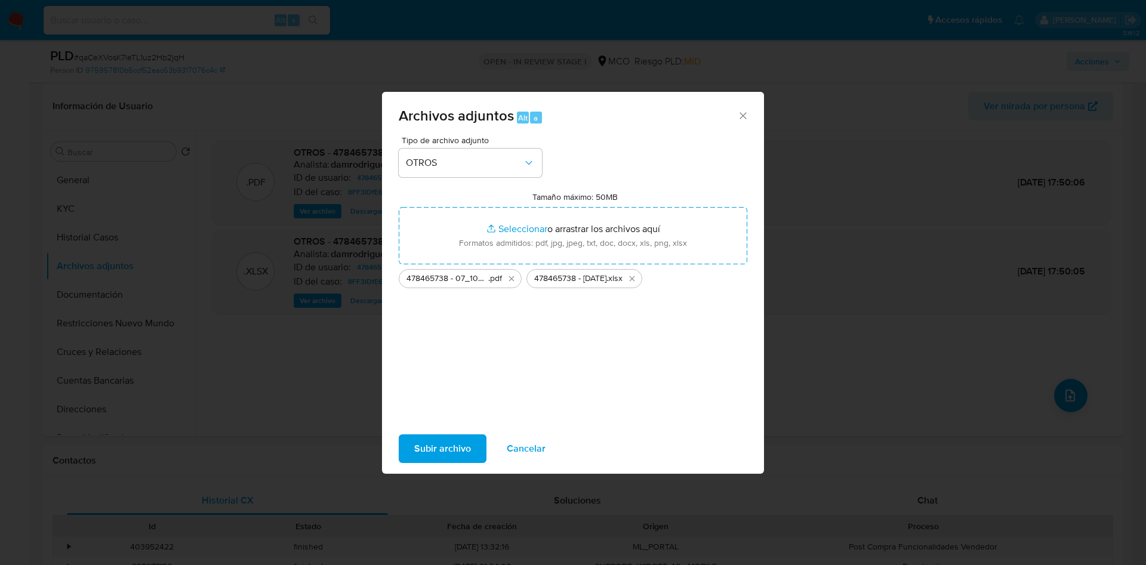
click at [448, 445] on span "Subir archivo" at bounding box center [442, 449] width 57 height 26
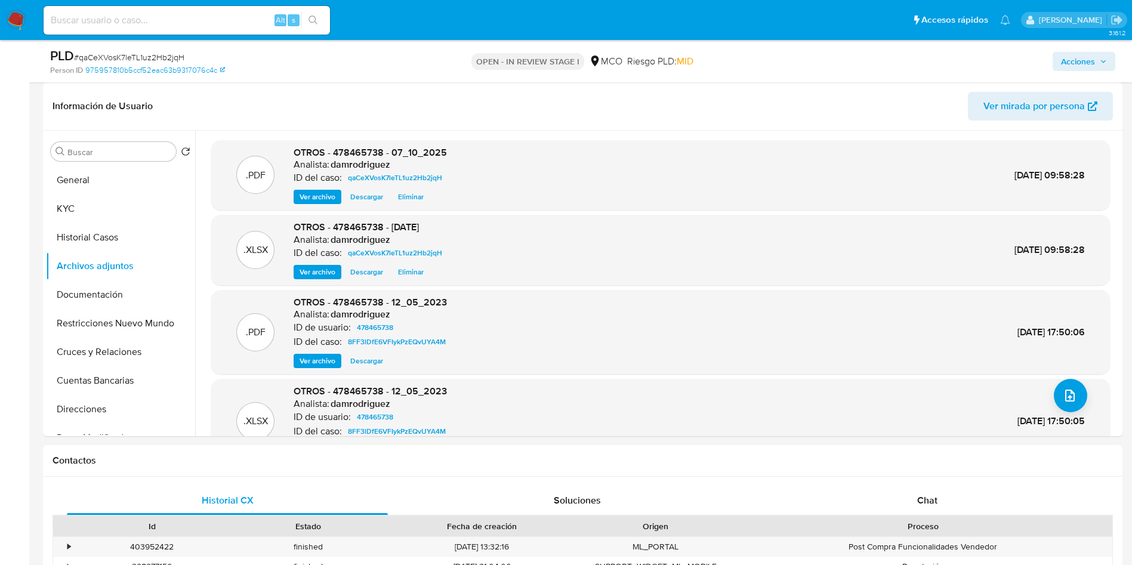
click at [1087, 57] on span "Acciones" at bounding box center [1078, 61] width 34 height 19
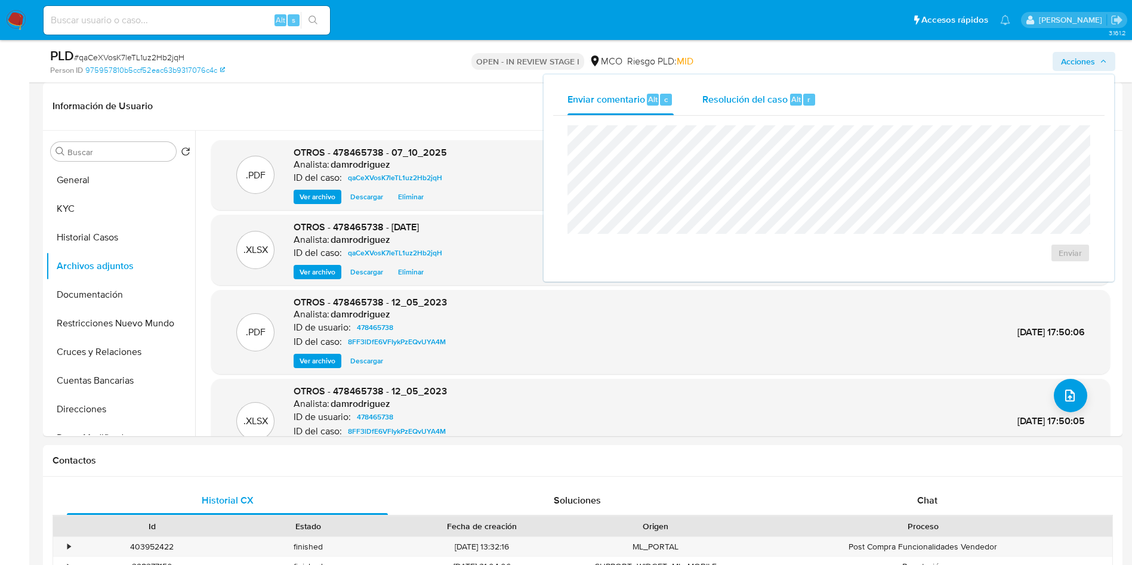
click at [691, 90] on button "Resolución del caso Alt r" at bounding box center [759, 99] width 143 height 31
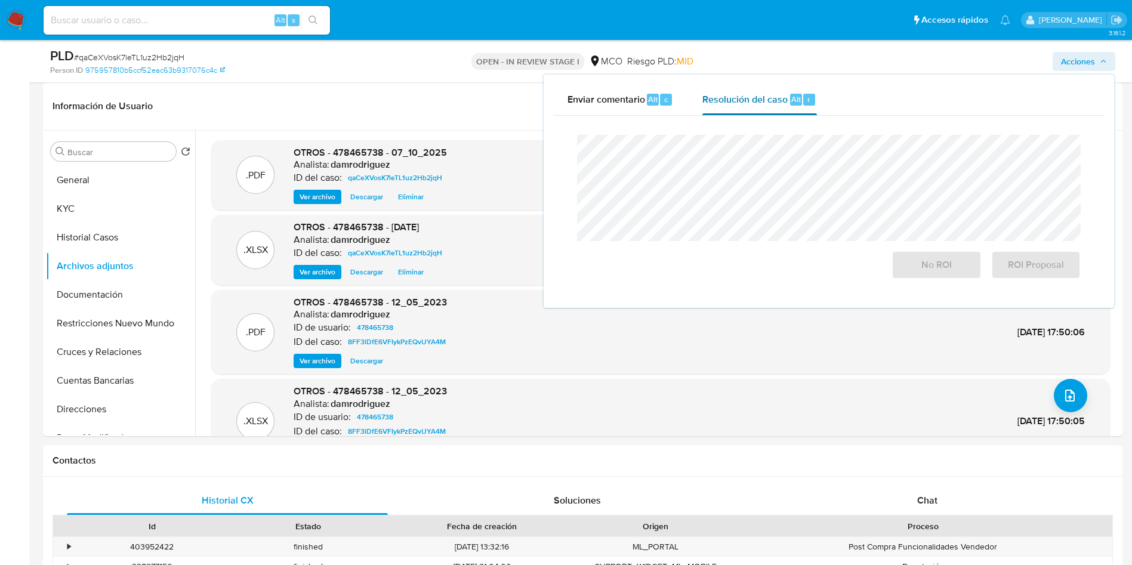
click at [737, 113] on div "Resolución del caso Alt r" at bounding box center [759, 99] width 114 height 31
click at [959, 268] on span "No ROI" at bounding box center [936, 265] width 58 height 26
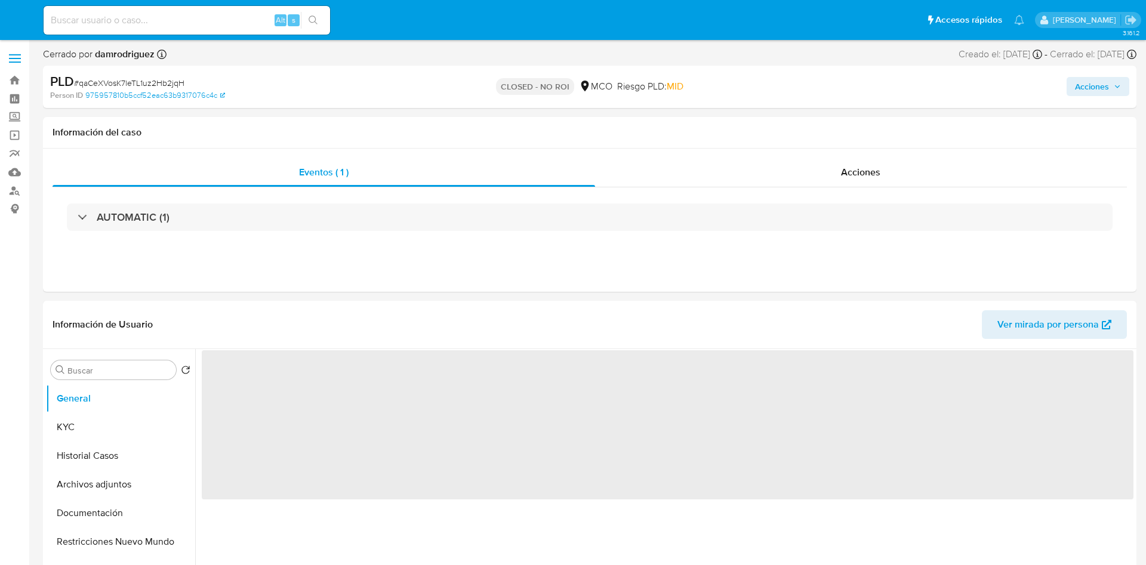
select select "10"
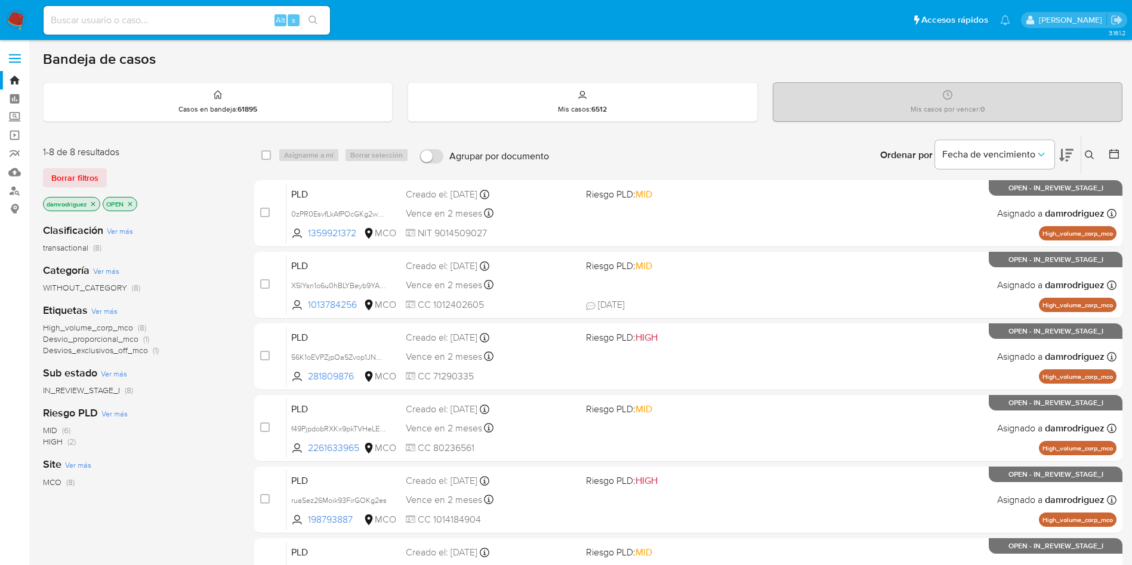
click at [233, 189] on div "1-8 de 8 resultados Borrar filtros damrodriguez OPEN" at bounding box center [138, 180] width 191 height 68
